Goal: Find specific page/section: Find specific page/section

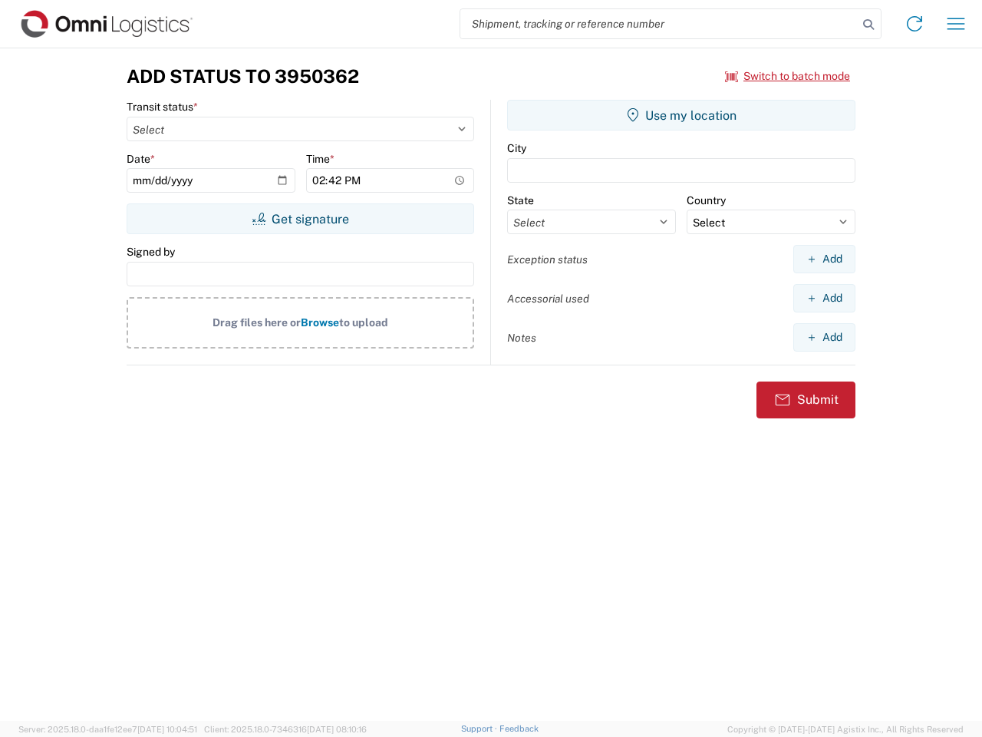
click at [659, 24] on input "search" at bounding box center [658, 23] width 397 height 29
click at [869, 25] on icon at bounding box center [868, 24] width 21 height 21
click at [915, 24] on icon at bounding box center [914, 24] width 25 height 25
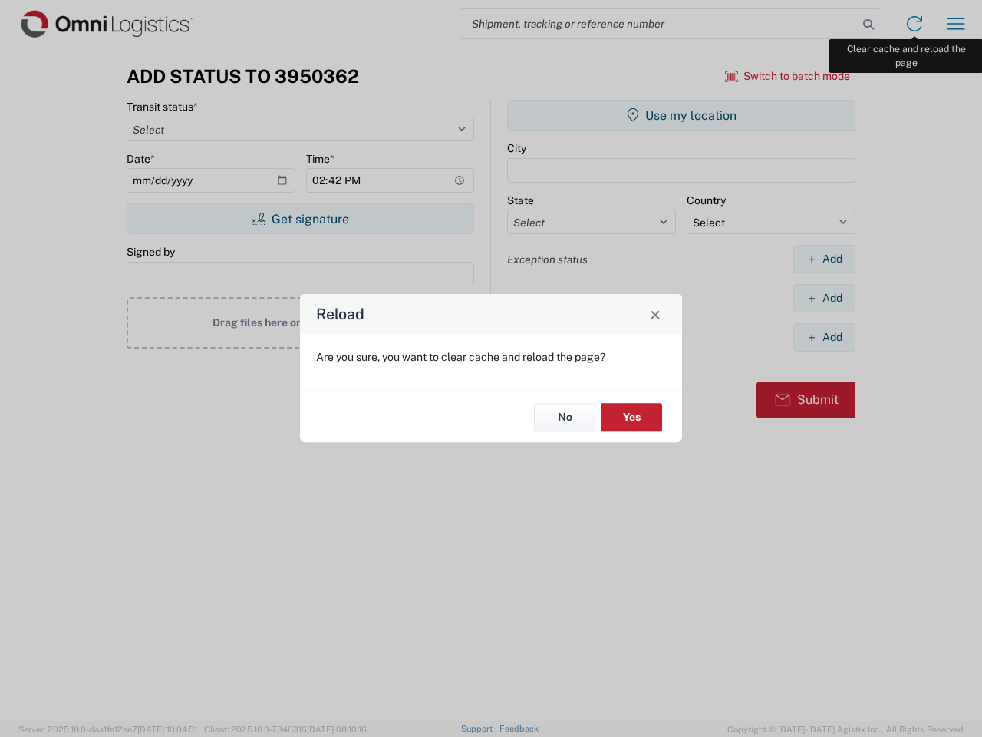
click at [956, 24] on div "Reload Are you sure, you want to clear cache and reload the page? No Yes" at bounding box center [491, 368] width 982 height 737
click at [788, 76] on div "Reload Are you sure, you want to clear cache and reload the page? No Yes" at bounding box center [491, 368] width 982 height 737
click at [300, 219] on div "Reload Are you sure, you want to clear cache and reload the page? No Yes" at bounding box center [491, 368] width 982 height 737
click at [681, 115] on div "Reload Are you sure, you want to clear cache and reload the page? No Yes" at bounding box center [491, 368] width 982 height 737
click at [824, 259] on div "Reload Are you sure, you want to clear cache and reload the page? No Yes" at bounding box center [491, 368] width 982 height 737
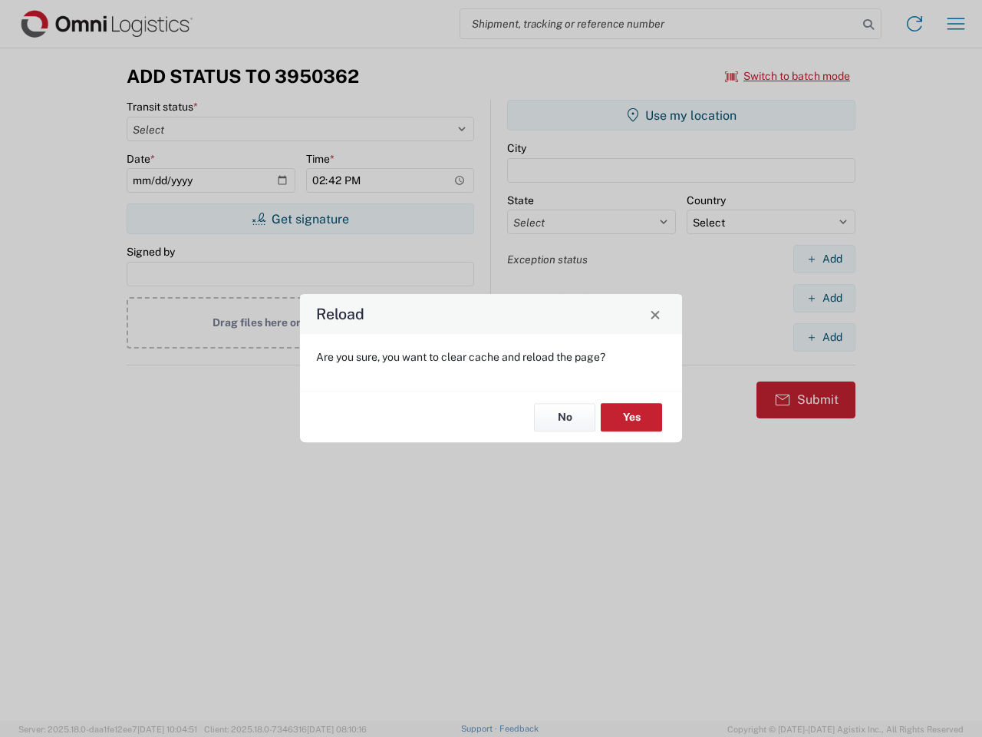
click at [824, 298] on div "Reload Are you sure, you want to clear cache and reload the page? No Yes" at bounding box center [491, 368] width 982 height 737
click at [824, 337] on div "Reload Are you sure, you want to clear cache and reload the page? No Yes" at bounding box center [491, 368] width 982 height 737
